Goal: Task Accomplishment & Management: Manage account settings

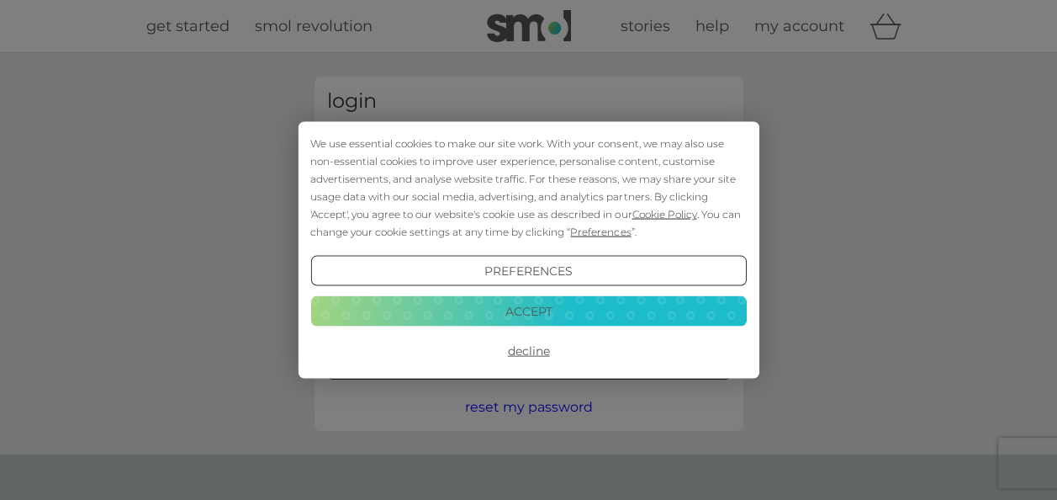
click at [532, 313] on button "Accept" at bounding box center [528, 310] width 436 height 30
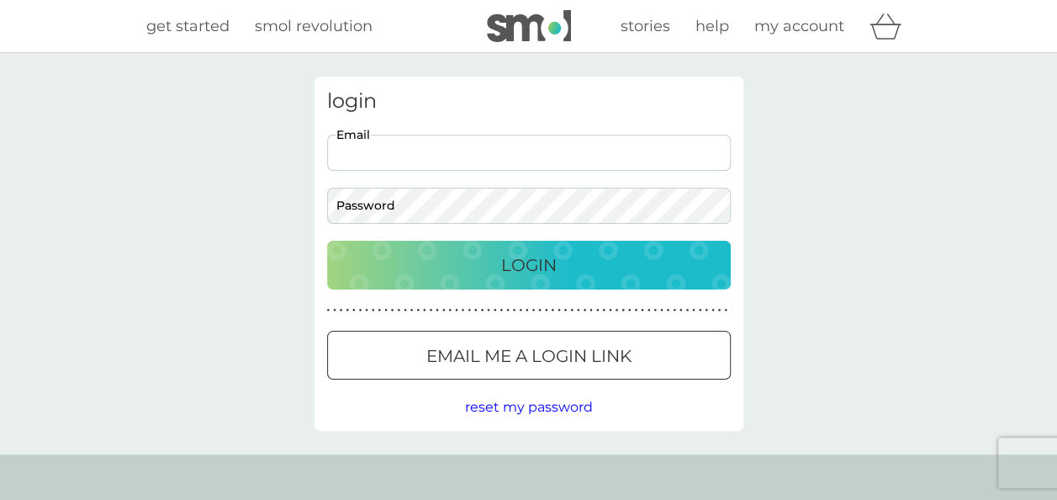
click at [404, 146] on input "Email" at bounding box center [529, 153] width 404 height 36
type input "[PERSON_NAME][EMAIL_ADDRESS][DOMAIN_NAME]"
click at [474, 268] on div "Login" at bounding box center [529, 265] width 370 height 27
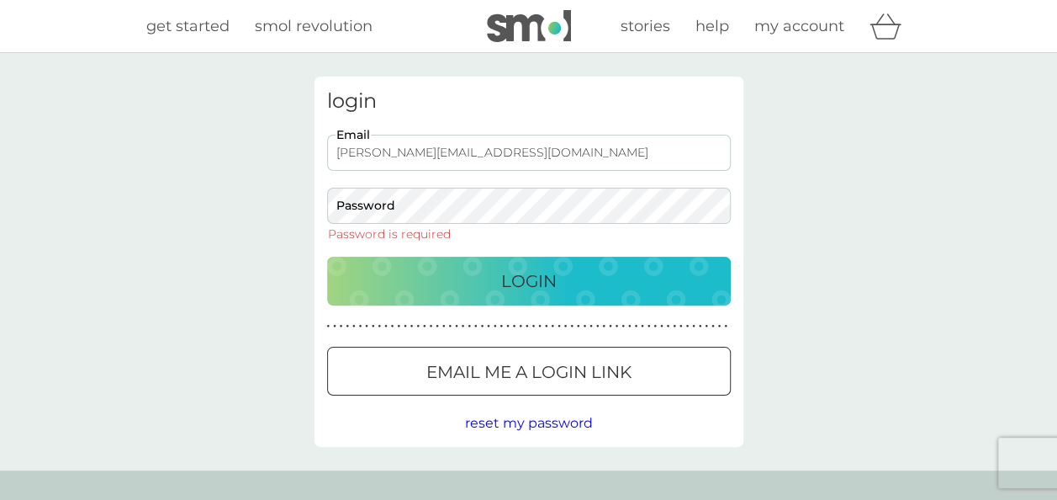
click at [512, 422] on span "reset my password" at bounding box center [529, 423] width 128 height 16
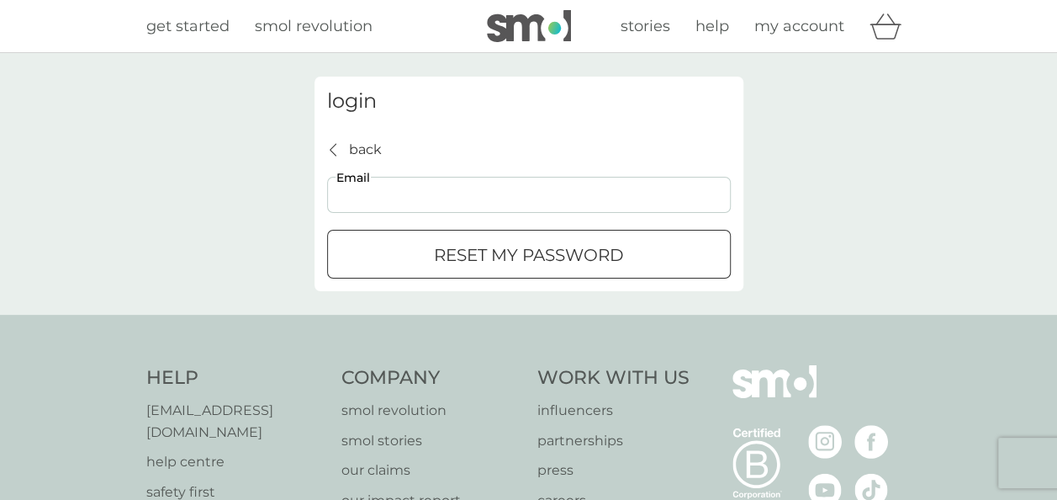
click at [365, 188] on input "Email" at bounding box center [529, 195] width 404 height 36
type input "[PERSON_NAME][EMAIL_ADDRESS][DOMAIN_NAME]"
click at [440, 240] on button "reset my password" at bounding box center [529, 254] width 404 height 49
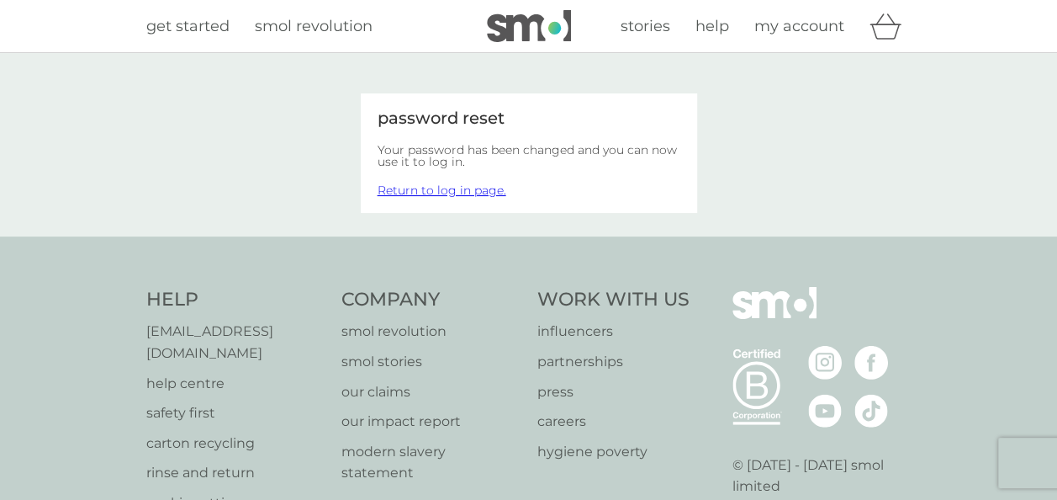
click at [444, 192] on link "Return to log in page." at bounding box center [442, 190] width 129 height 15
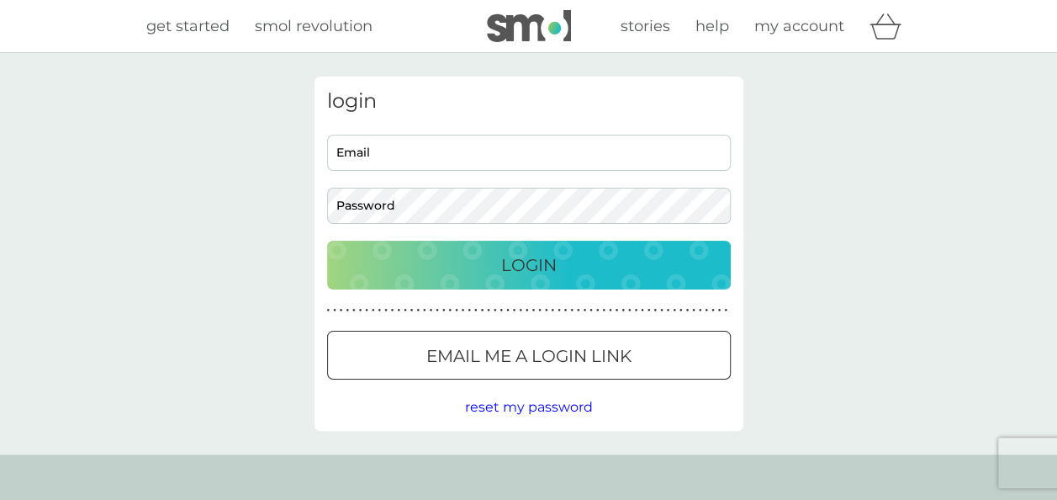
click at [411, 160] on input "Email" at bounding box center [529, 153] width 404 height 36
type input "[PERSON_NAME][EMAIL_ADDRESS][DOMAIN_NAME]"
click at [423, 270] on div "Login" at bounding box center [529, 265] width 370 height 27
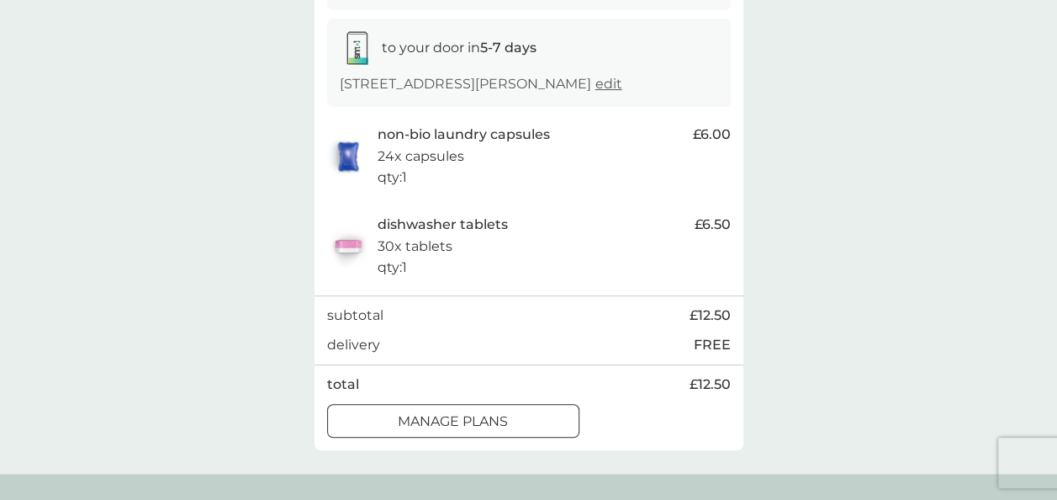
scroll to position [291, 0]
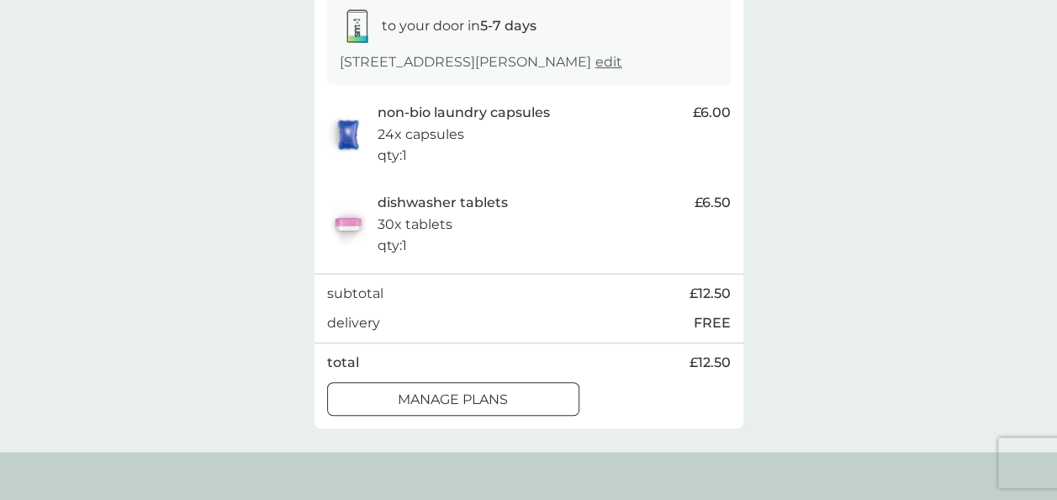
click at [553, 405] on div "manage plans" at bounding box center [453, 400] width 251 height 22
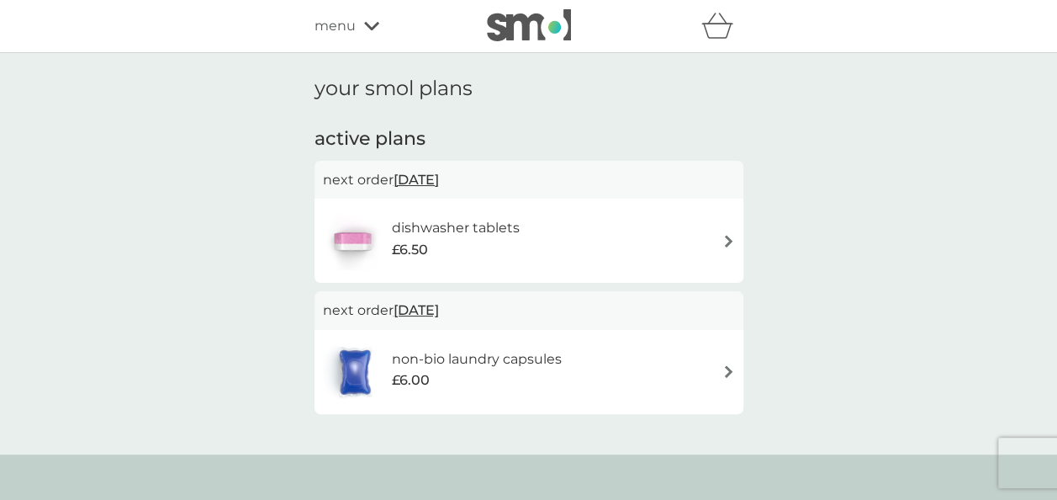
click at [725, 232] on div "dishwasher tablets £6.50" at bounding box center [529, 240] width 412 height 59
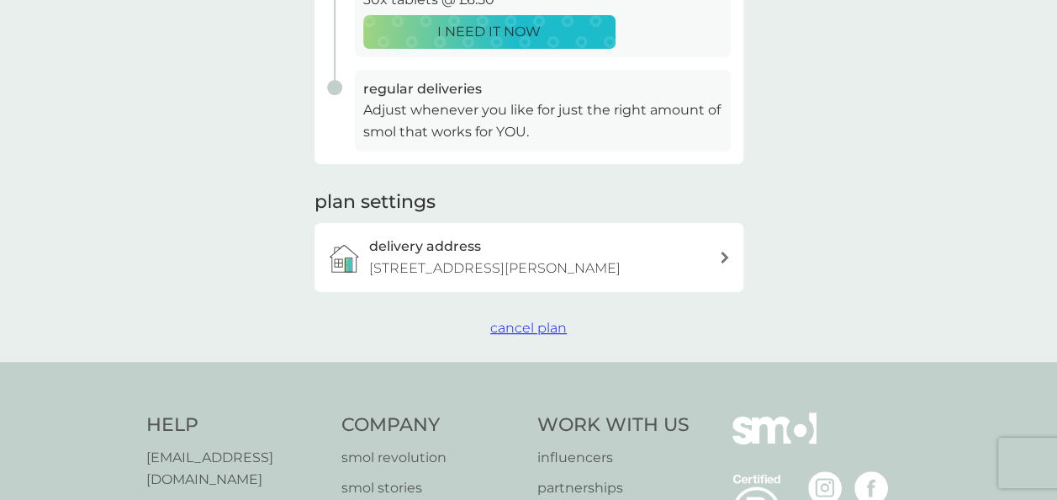
scroll to position [459, 0]
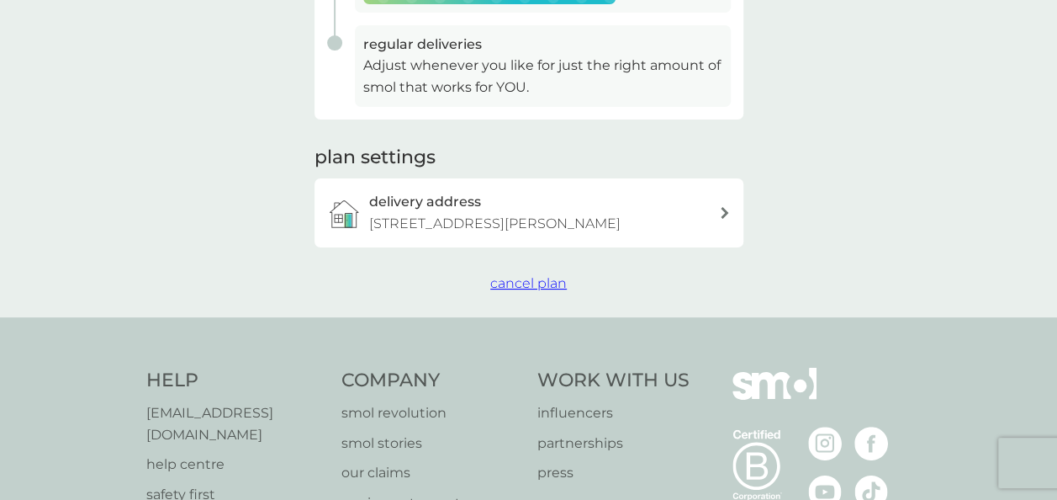
click at [533, 278] on span "cancel plan" at bounding box center [528, 283] width 77 height 16
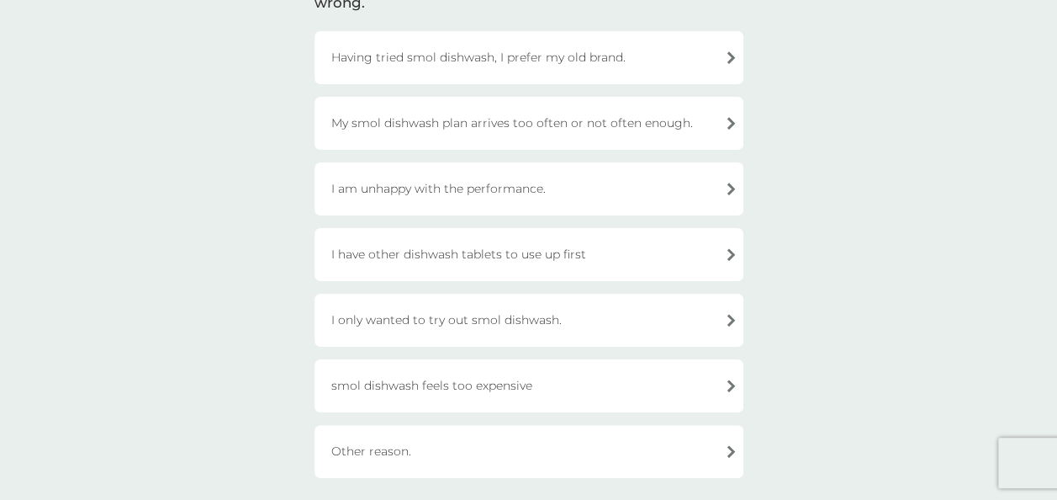
scroll to position [213, 0]
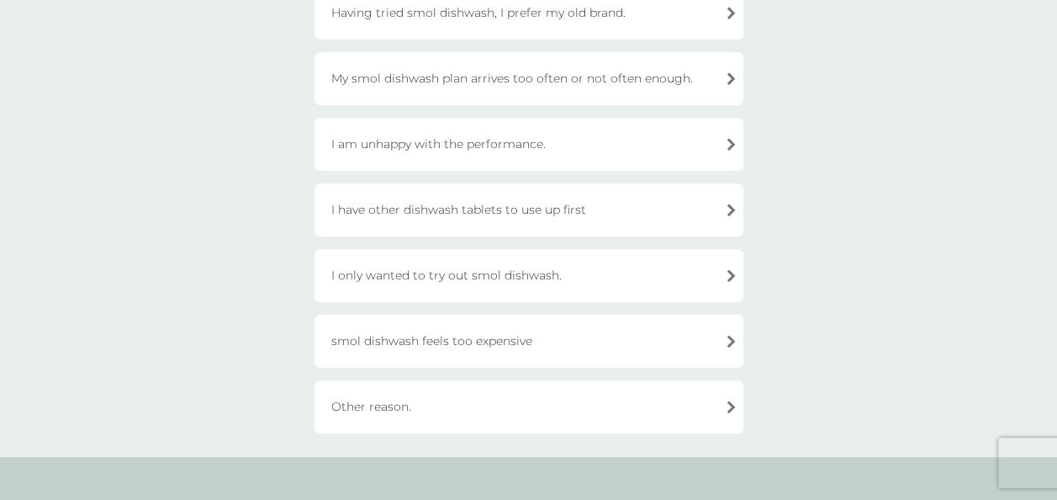
click at [568, 276] on div "I only wanted to try out smol dishwash." at bounding box center [529, 275] width 429 height 53
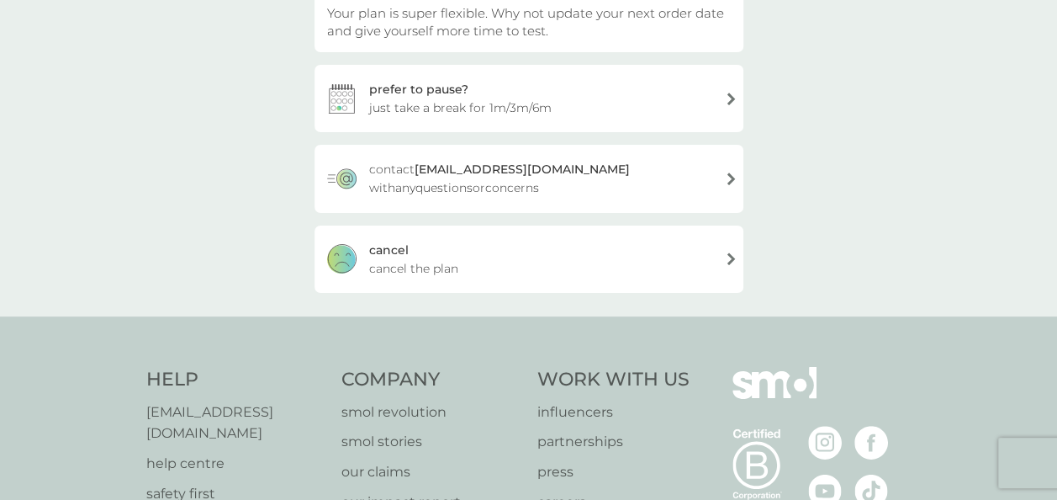
click at [511, 258] on div "cancel cancel the plan" at bounding box center [529, 258] width 429 height 67
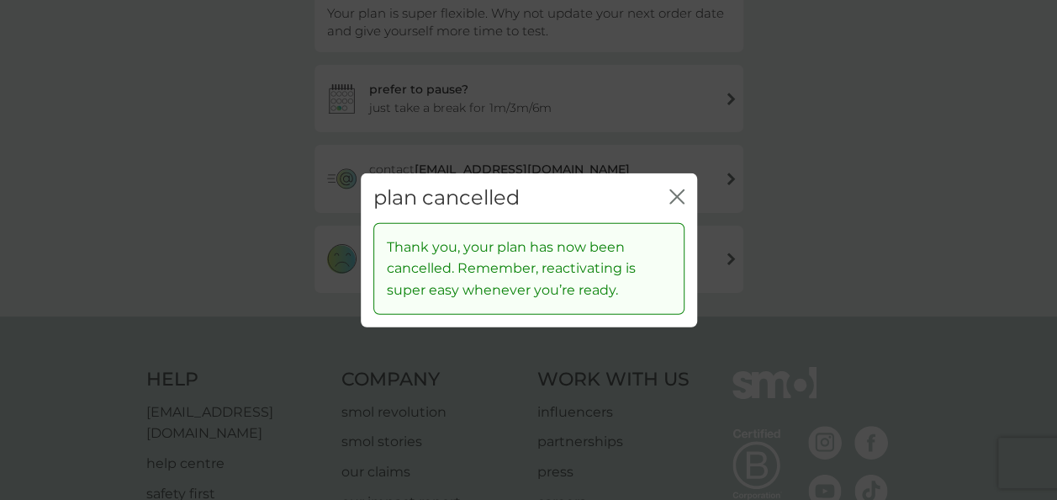
click at [679, 193] on icon "close" at bounding box center [680, 196] width 7 height 13
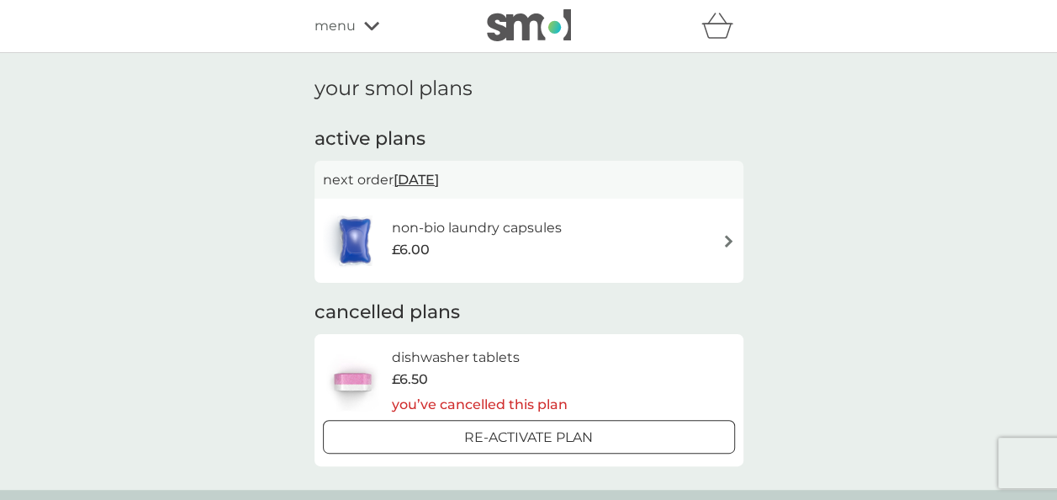
click at [732, 237] on img at bounding box center [729, 241] width 13 height 13
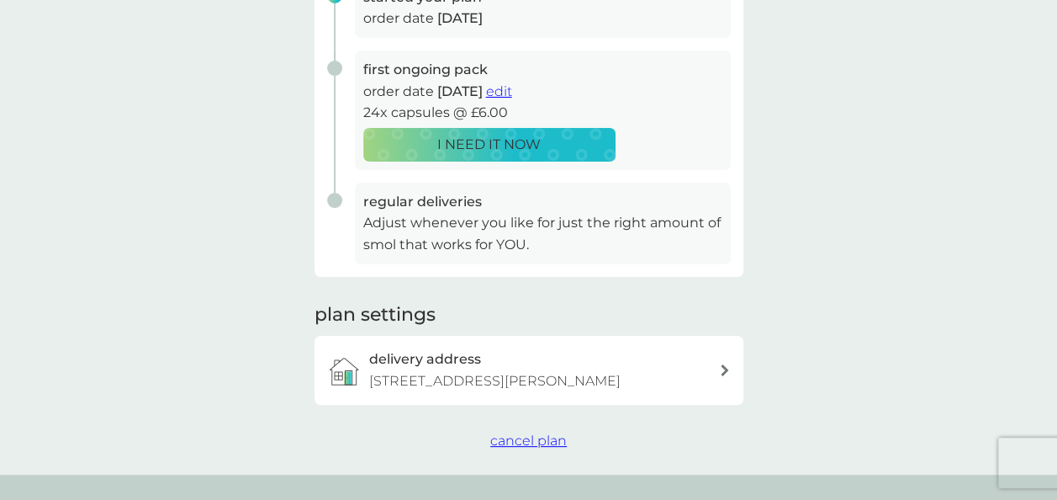
scroll to position [190, 0]
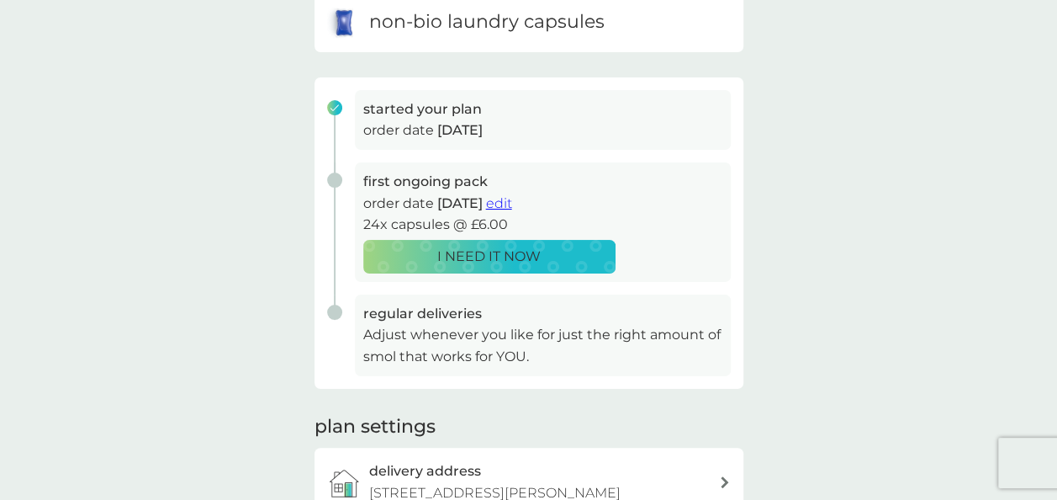
click at [512, 204] on span "edit" at bounding box center [499, 203] width 26 height 16
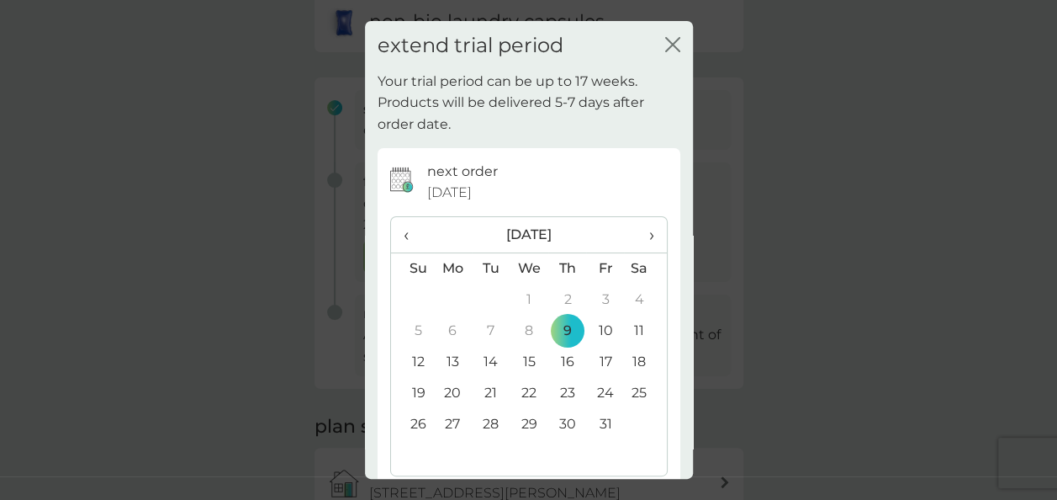
click at [638, 229] on span "›" at bounding box center [645, 234] width 17 height 35
click at [453, 325] on td "3" at bounding box center [453, 330] width 39 height 31
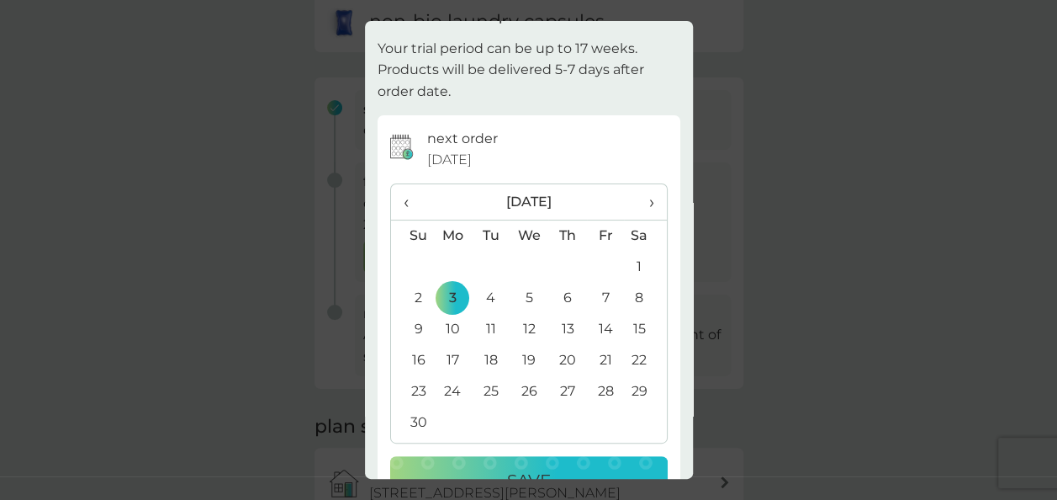
scroll to position [82, 0]
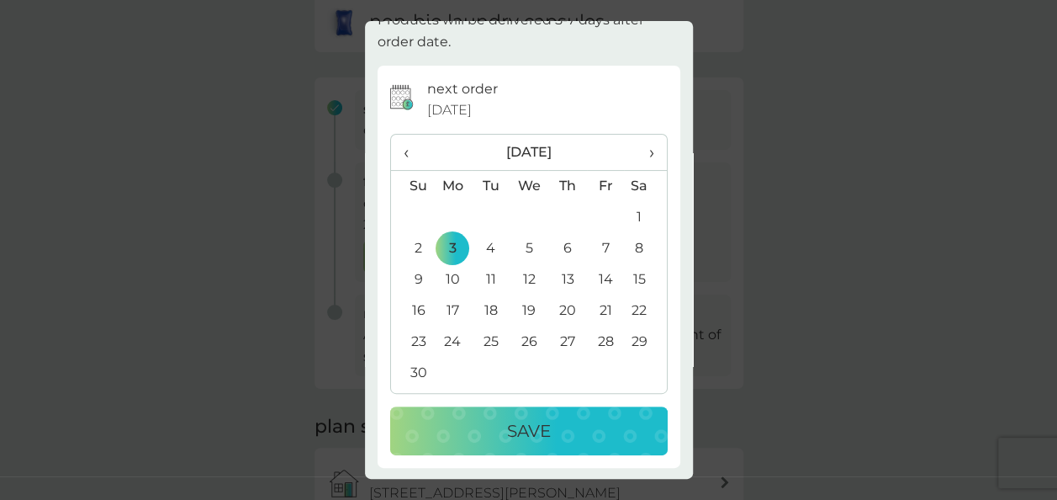
click at [626, 419] on div "Save" at bounding box center [529, 430] width 244 height 27
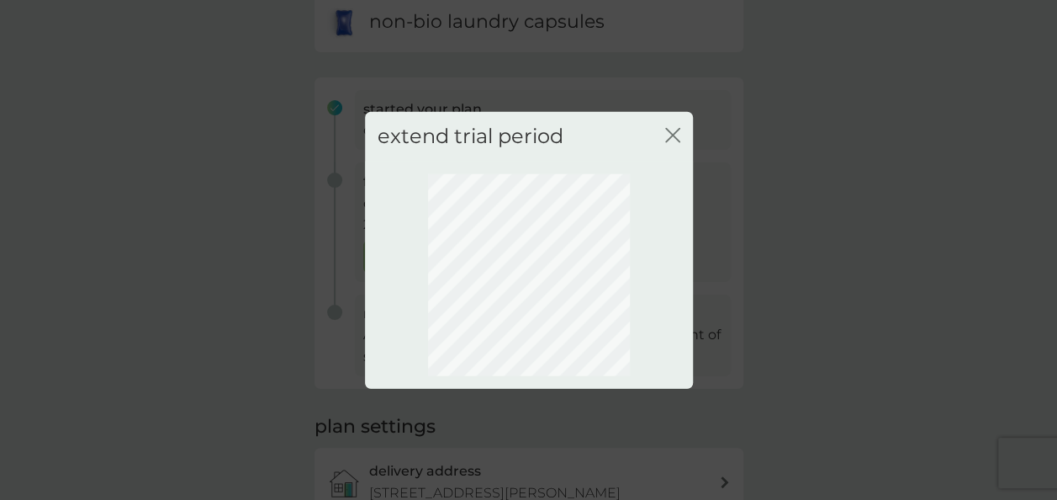
scroll to position [0, 0]
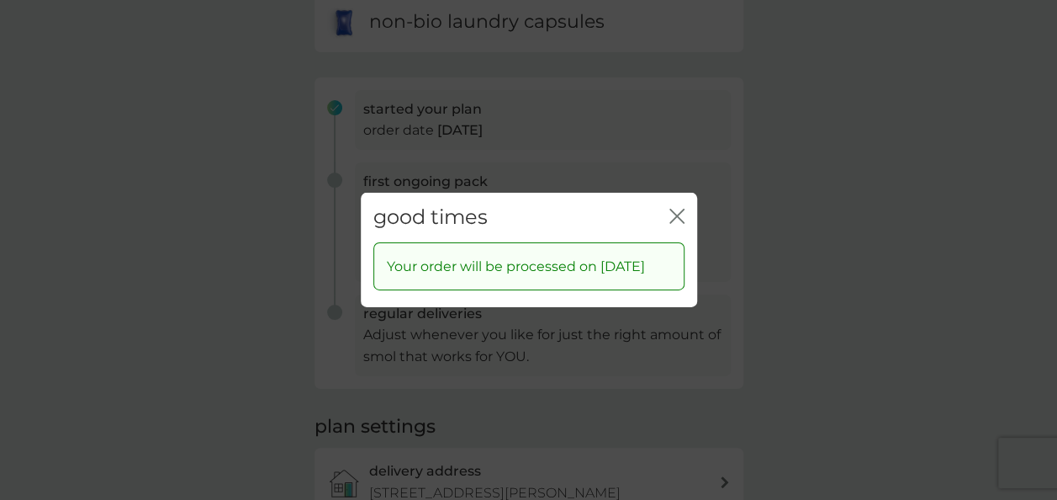
click at [673, 210] on icon "close" at bounding box center [677, 216] width 15 height 15
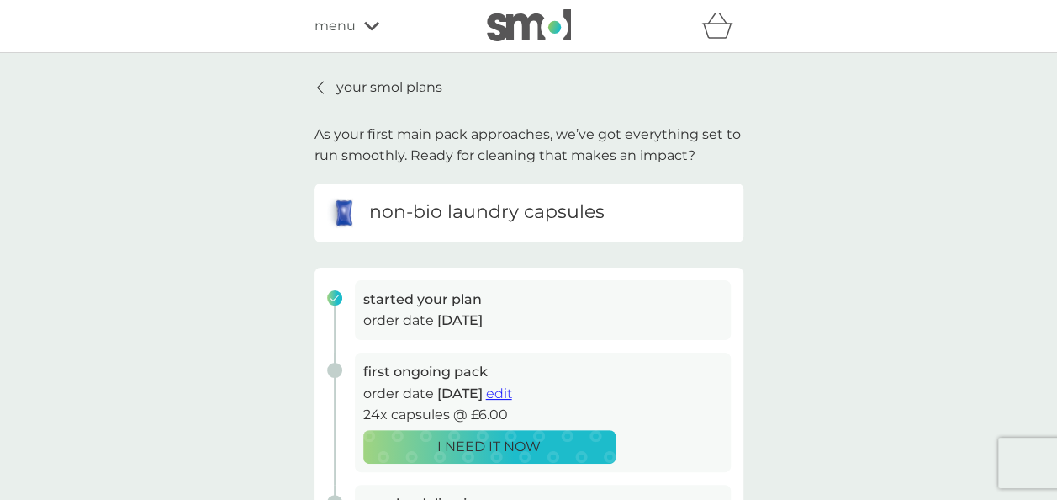
click at [400, 93] on p "your smol plans" at bounding box center [390, 88] width 106 height 22
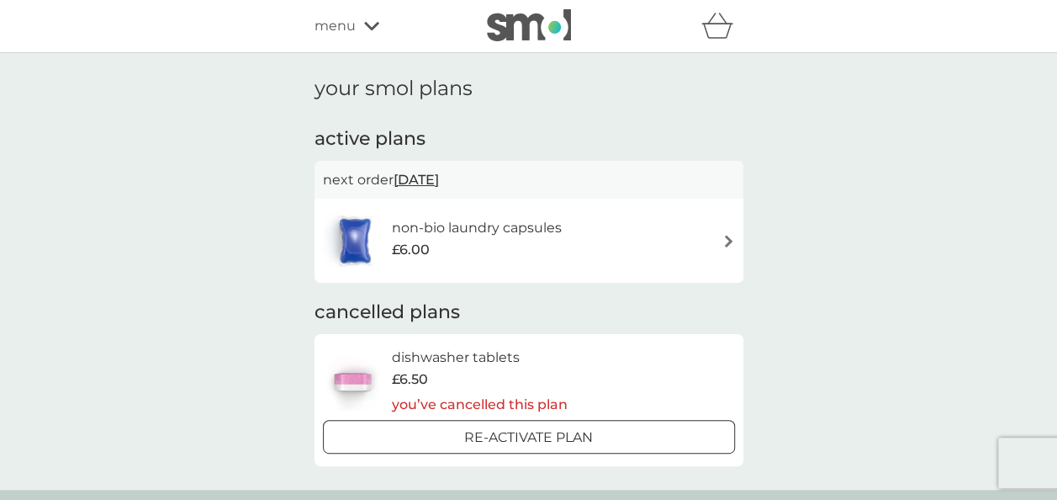
click at [350, 19] on span "menu" at bounding box center [335, 26] width 41 height 22
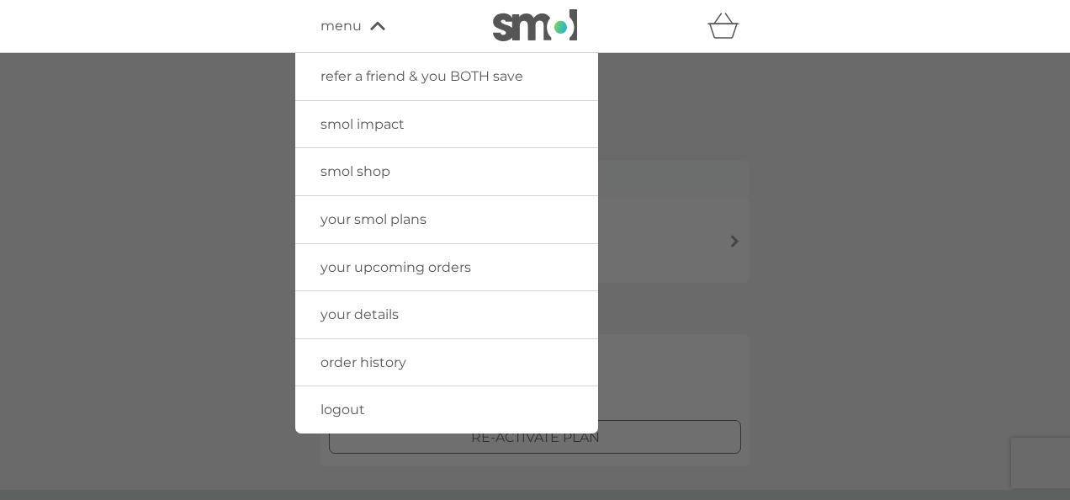
click at [365, 417] on link "logout" at bounding box center [446, 409] width 303 height 47
